Goal: Contribute content: Add original content to the website for others to see

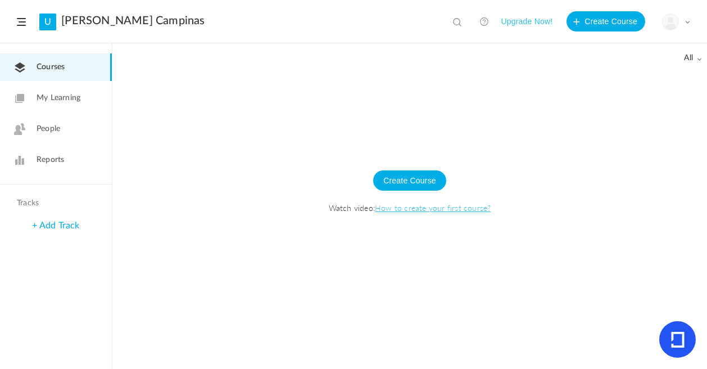
click at [59, 94] on span "My Learning" at bounding box center [59, 98] width 44 height 12
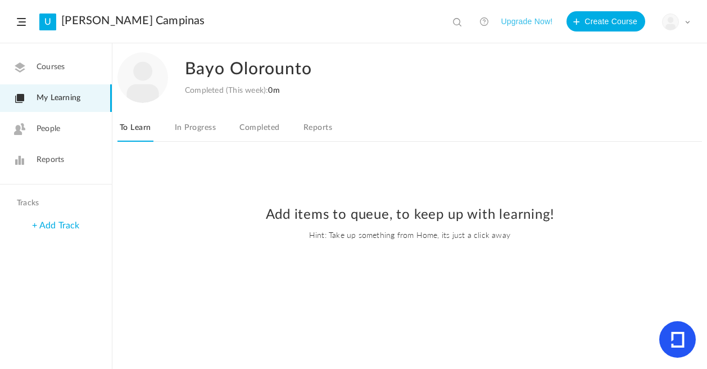
click at [60, 71] on span "Courses" at bounding box center [51, 67] width 28 height 12
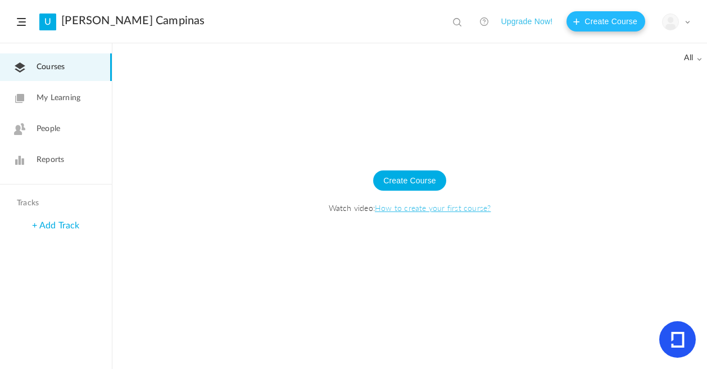
click at [598, 25] on button "Create Course" at bounding box center [605, 21] width 79 height 20
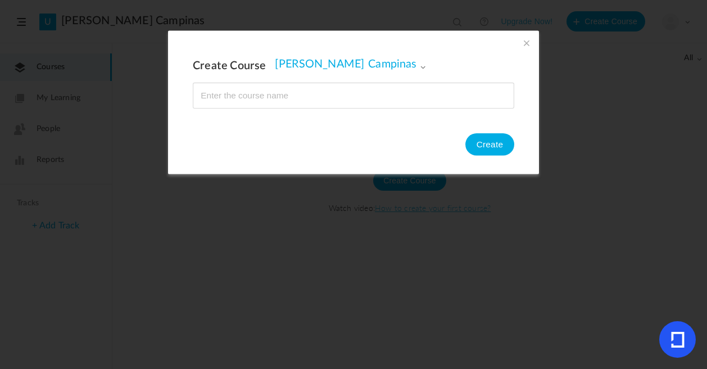
type input "B"
type input "English - Beginner"
click at [515, 146] on div "Create Course [PERSON_NAME] Campinas [PERSON_NAME] Campinas Create" at bounding box center [353, 101] width 371 height 143
click at [493, 147] on button "Create" at bounding box center [489, 144] width 49 height 22
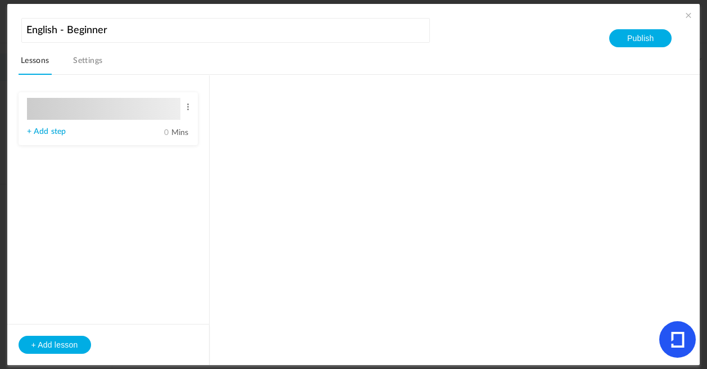
type input "Lesson 1"
type input "0"
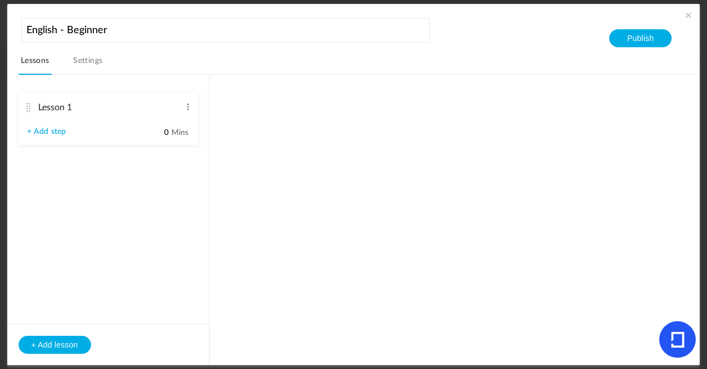
type input "Step 1"
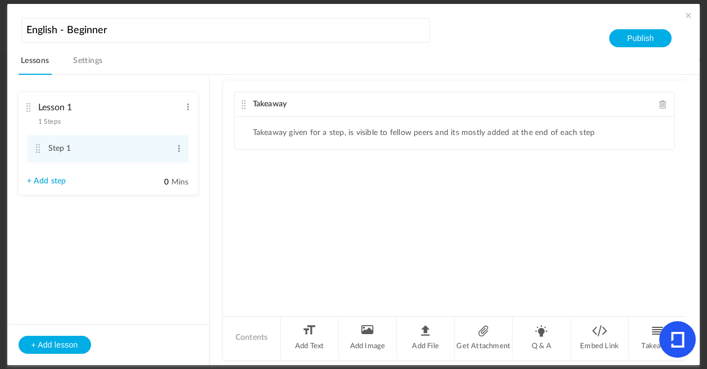
click at [83, 54] on link "Settings" at bounding box center [88, 63] width 34 height 21
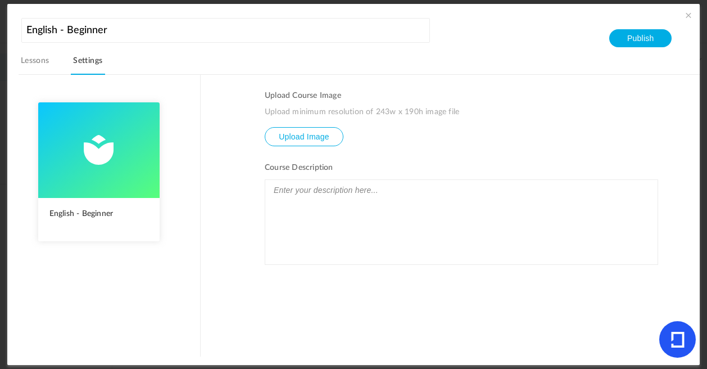
click at [688, 17] on span at bounding box center [688, 15] width 11 height 11
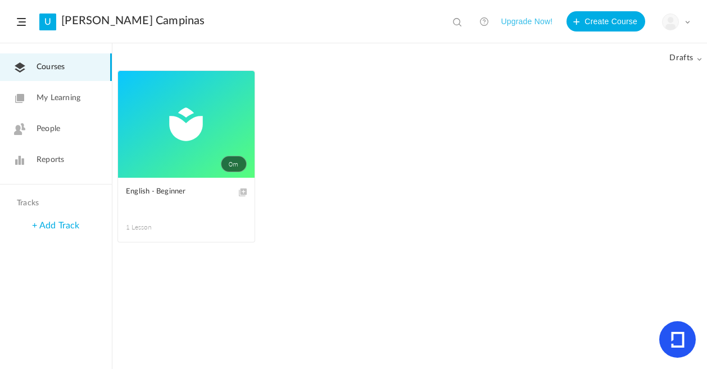
click at [35, 95] on link "My Learning" at bounding box center [56, 98] width 112 height 28
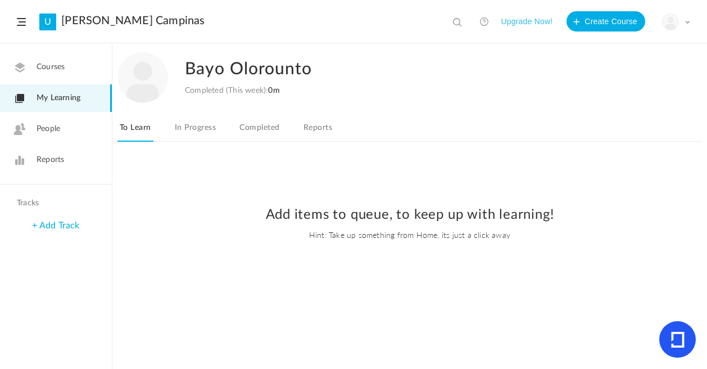
click at [51, 130] on span "People" at bounding box center [49, 129] width 24 height 12
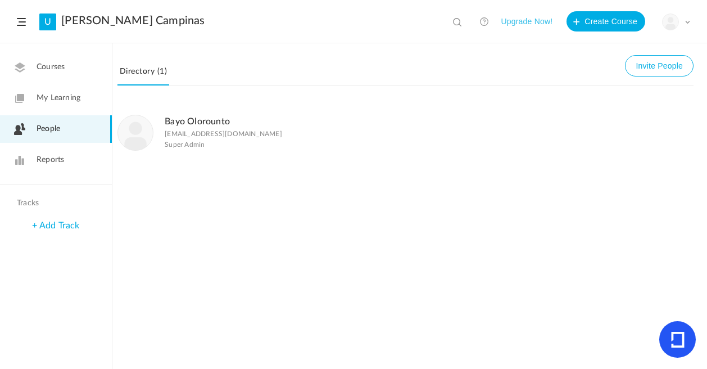
click at [46, 223] on link "+ Add Track" at bounding box center [55, 225] width 47 height 9
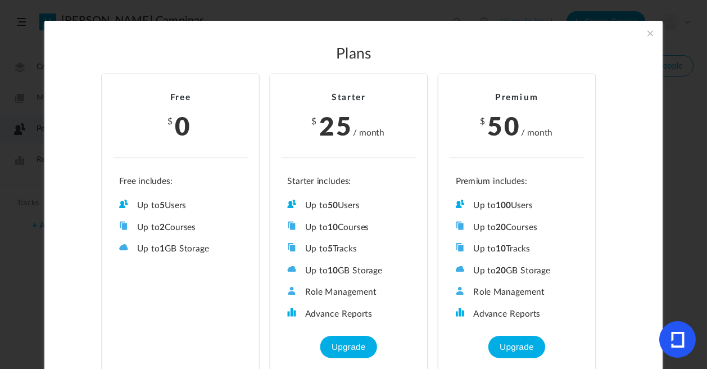
click at [649, 31] on span at bounding box center [650, 33] width 12 height 12
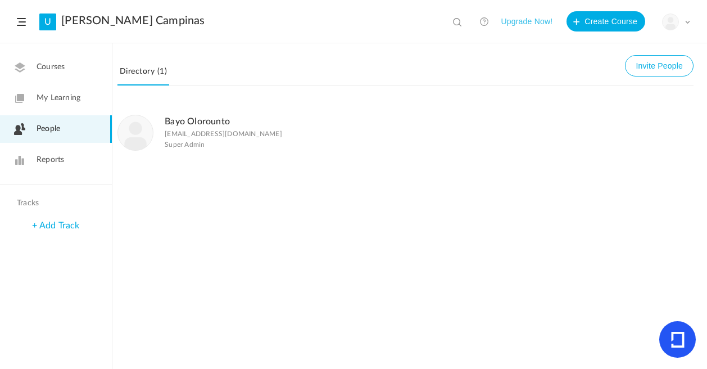
click at [7, 26] on header "U [PERSON_NAME] Campinas View all No results Upgrade Now! Create Course My Prof…" at bounding box center [353, 21] width 707 height 43
click at [18, 23] on span at bounding box center [21, 22] width 9 height 8
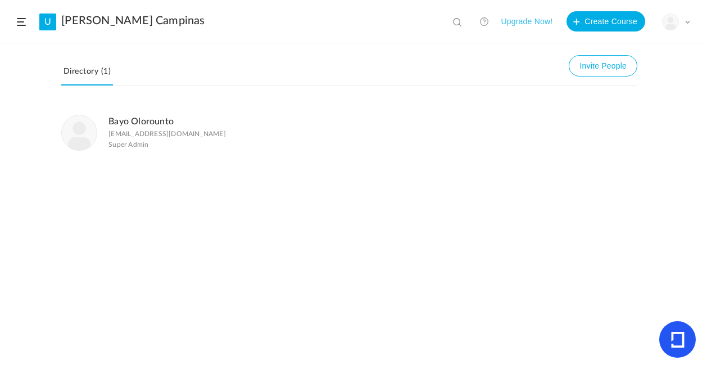
click at [18, 23] on span at bounding box center [21, 22] width 9 height 8
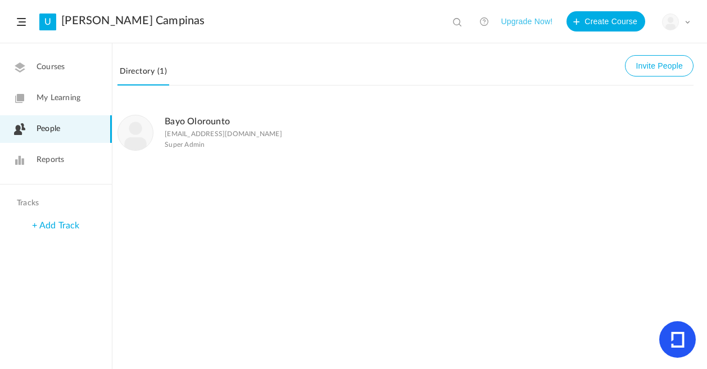
click at [43, 68] on span "Courses" at bounding box center [51, 67] width 28 height 12
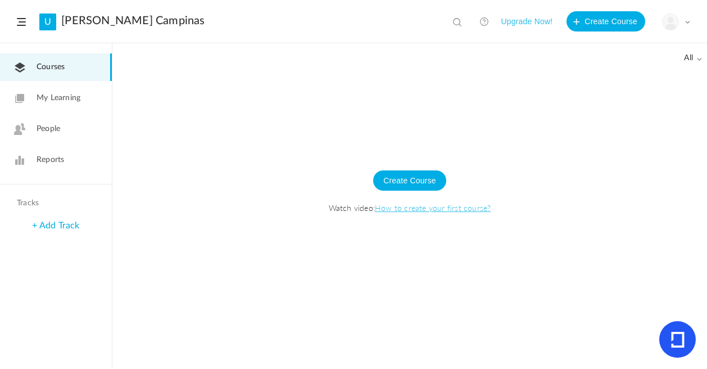
click at [45, 93] on span "My Learning" at bounding box center [59, 98] width 44 height 12
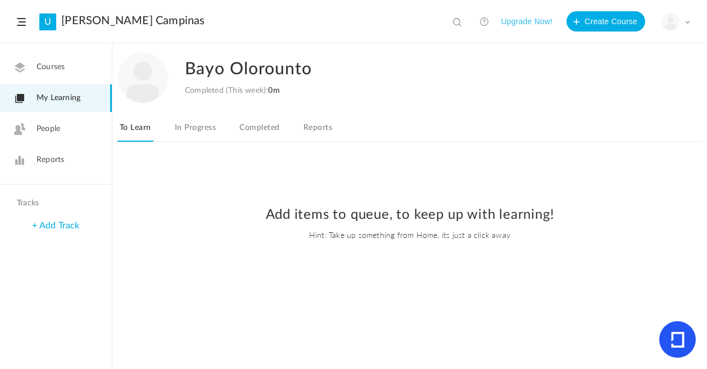
click at [193, 131] on link "In Progress" at bounding box center [196, 130] width 46 height 21
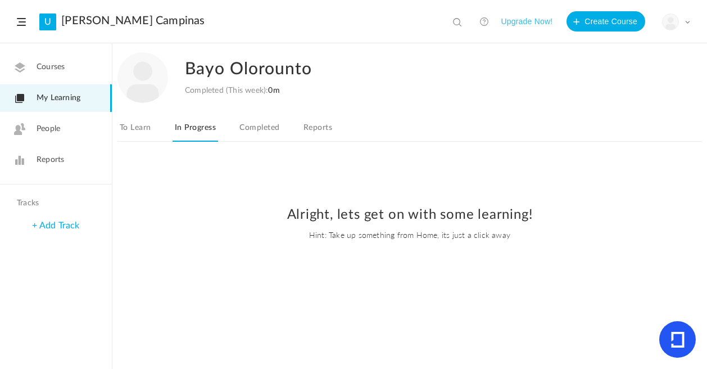
click at [273, 124] on link "Completed" at bounding box center [259, 130] width 44 height 21
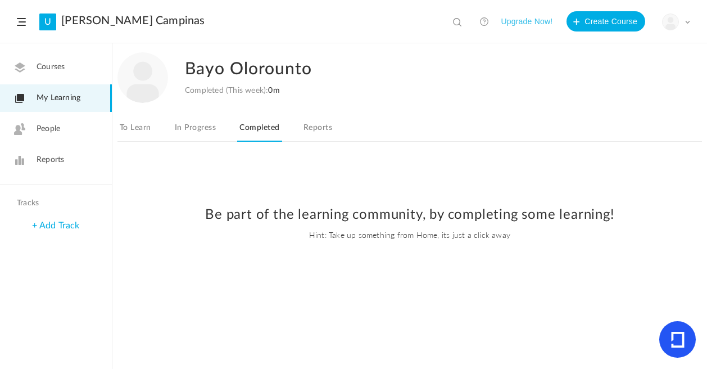
click at [325, 125] on link "Reports" at bounding box center [317, 130] width 33 height 21
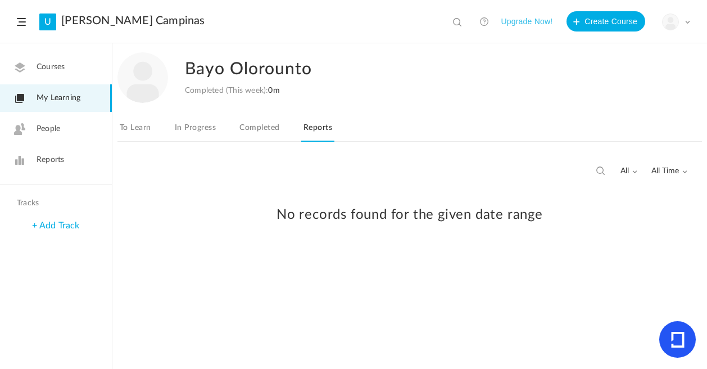
click at [51, 223] on link "+ Add Track" at bounding box center [55, 225] width 47 height 9
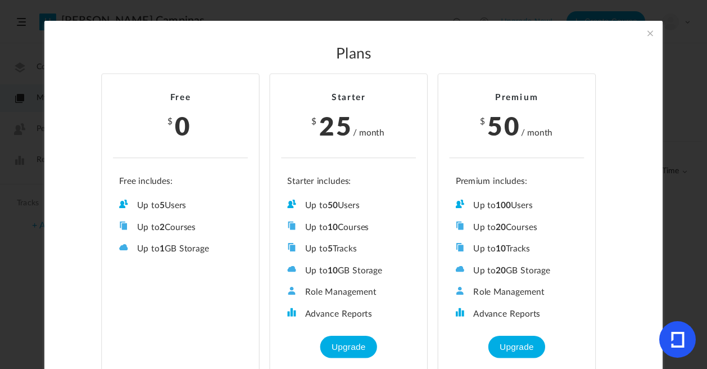
click at [645, 32] on span at bounding box center [650, 33] width 12 height 12
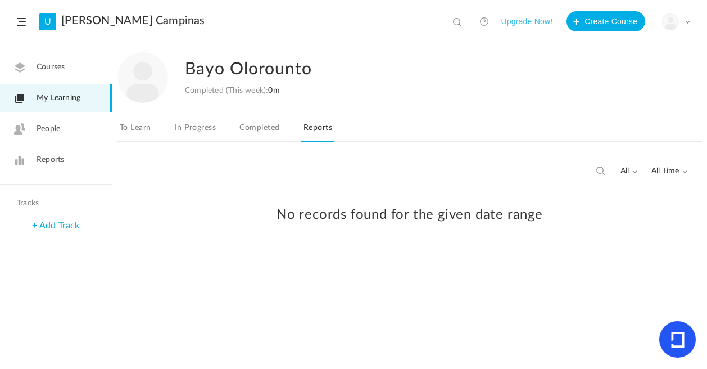
click at [684, 22] on span at bounding box center [687, 22] width 6 height 6
click at [61, 72] on span "Courses" at bounding box center [51, 67] width 28 height 12
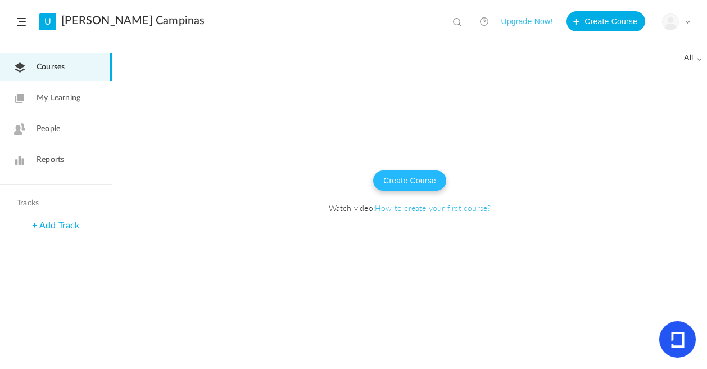
click at [416, 177] on button "Create Course" at bounding box center [409, 180] width 73 height 20
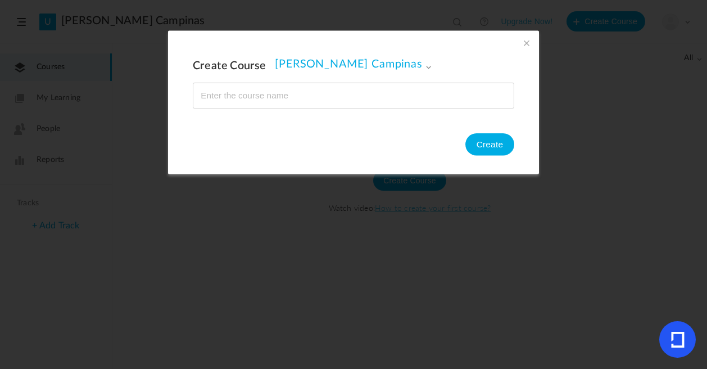
click at [517, 45] on div "Create Course [PERSON_NAME] Campinas [PERSON_NAME] Campinas Create" at bounding box center [353, 101] width 371 height 143
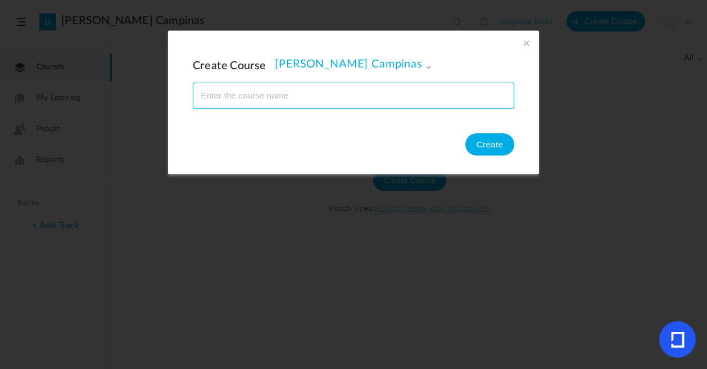
click at [424, 94] on input "name" at bounding box center [353, 95] width 320 height 25
type input "n"
type input "English - Intermediate"
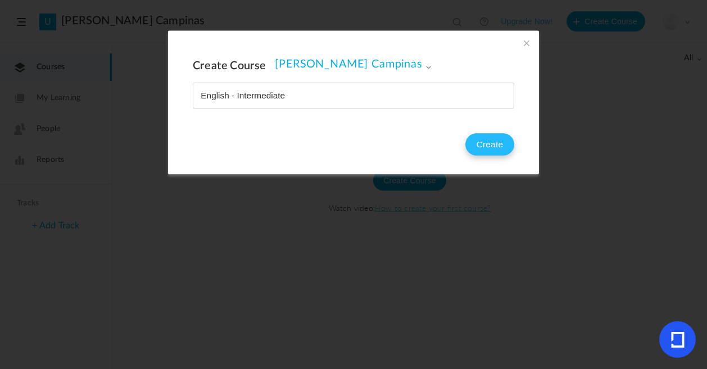
click at [485, 143] on button "Create" at bounding box center [489, 144] width 49 height 22
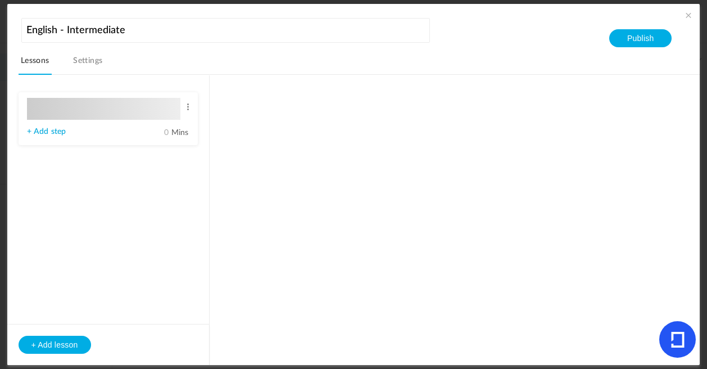
type input "Lesson 1"
type input "0"
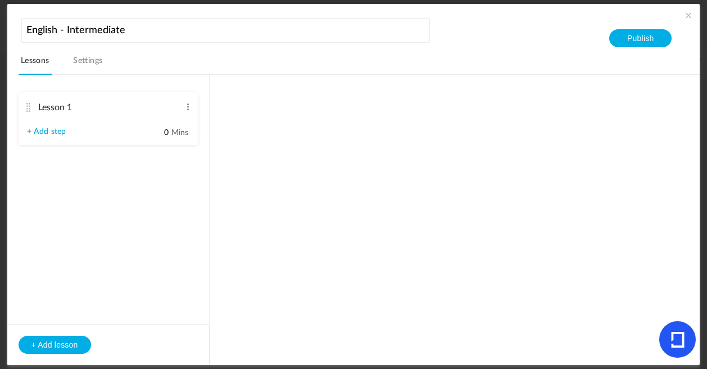
type input "Step 1"
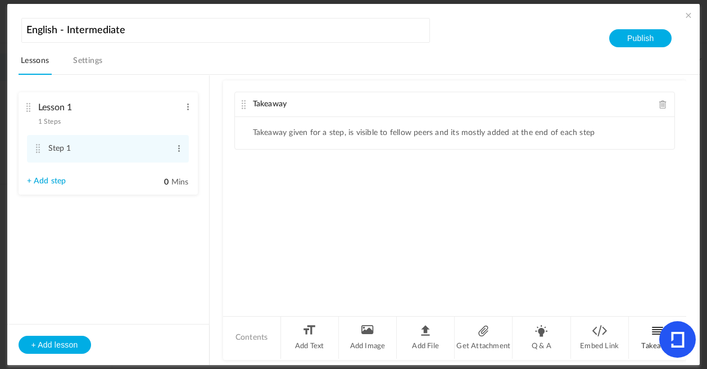
click at [651, 327] on li "Takeaway" at bounding box center [658, 337] width 58 height 42
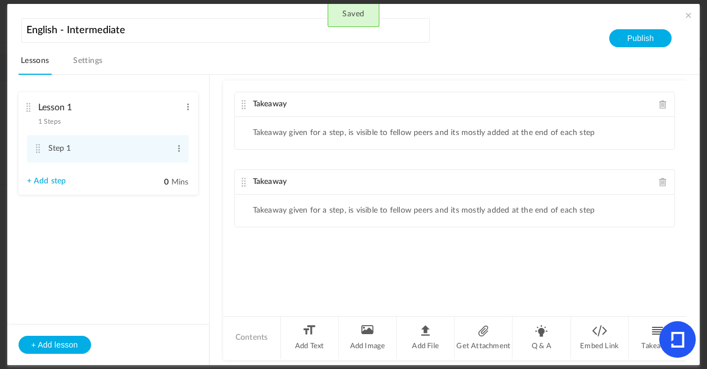
click at [258, 330] on li "Contents" at bounding box center [252, 337] width 58 height 42
